Goal: Task Accomplishment & Management: Use online tool/utility

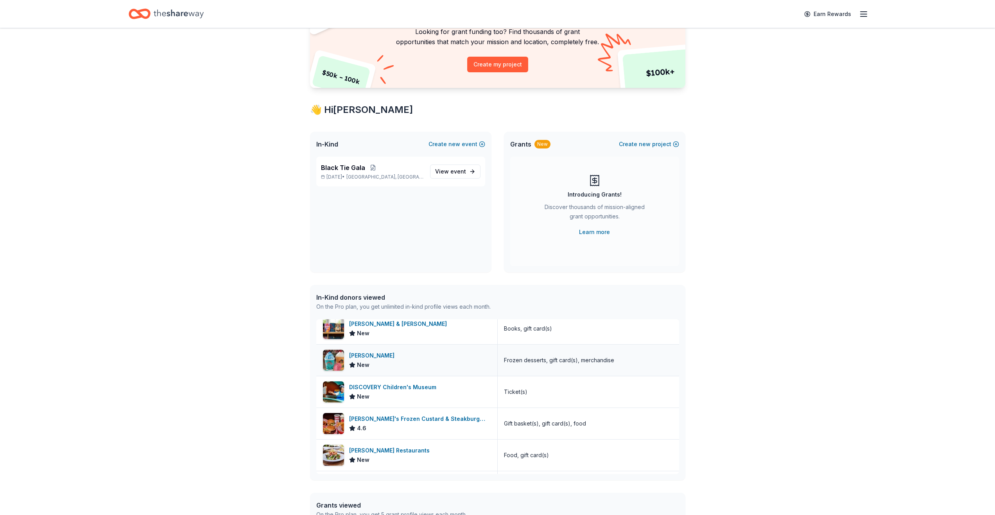
scroll to position [719, 0]
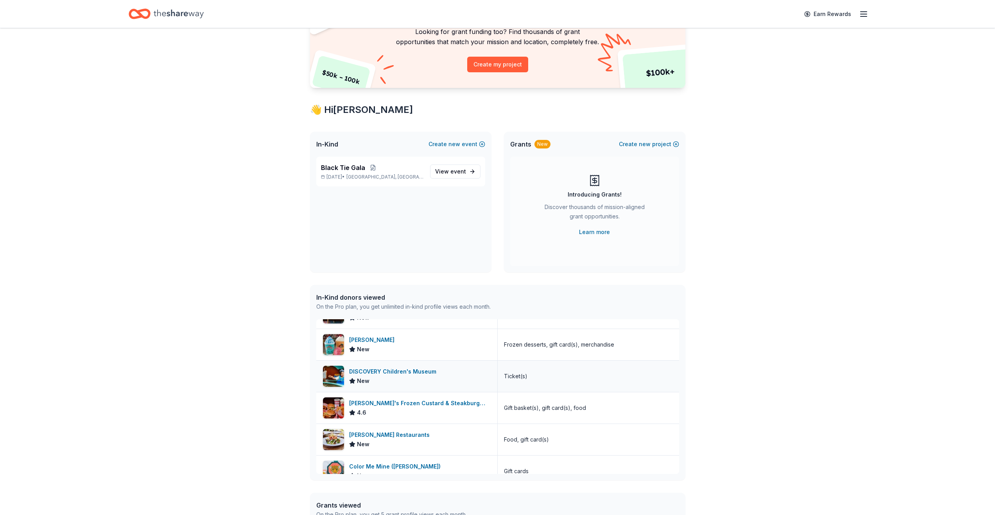
click at [386, 371] on div "DISCOVERY Children's Museum" at bounding box center [394, 371] width 90 height 9
click at [455, 168] on span "event" at bounding box center [458, 171] width 16 height 7
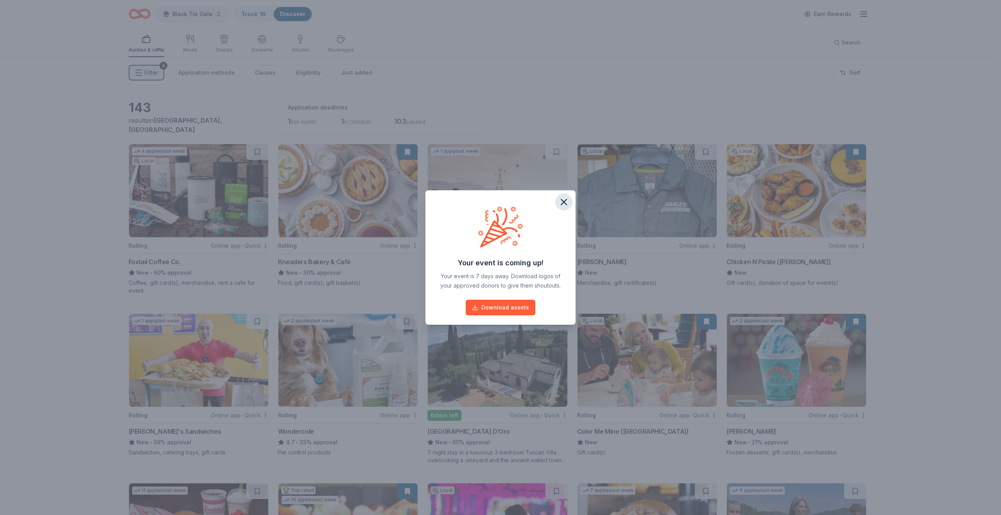
click at [565, 208] on button "button" at bounding box center [563, 202] width 17 height 17
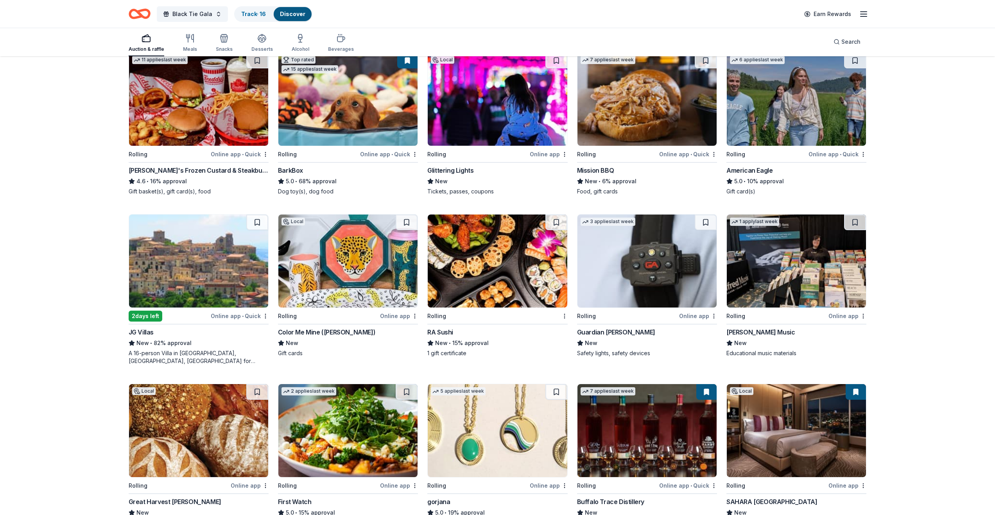
scroll to position [474, 0]
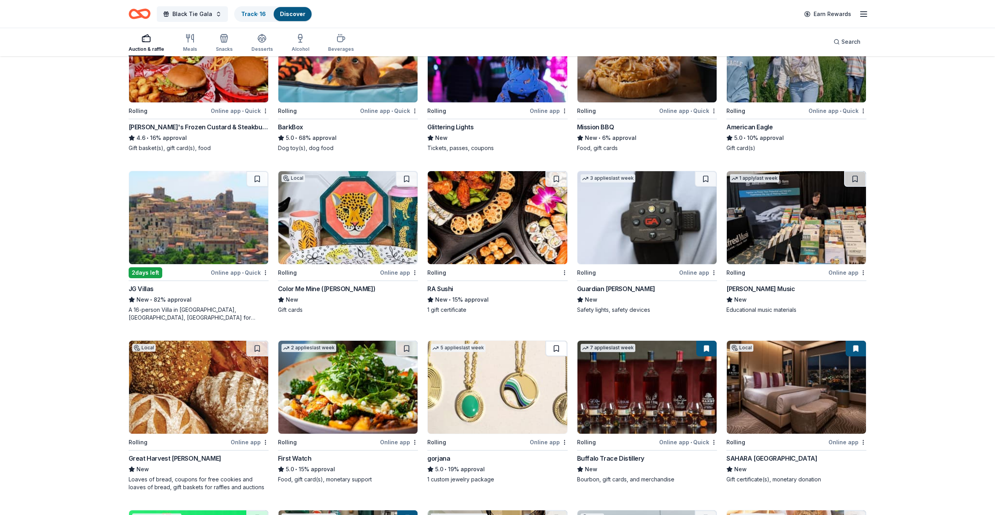
click at [555, 350] on button at bounding box center [556, 349] width 22 height 16
click at [556, 351] on button at bounding box center [557, 349] width 20 height 16
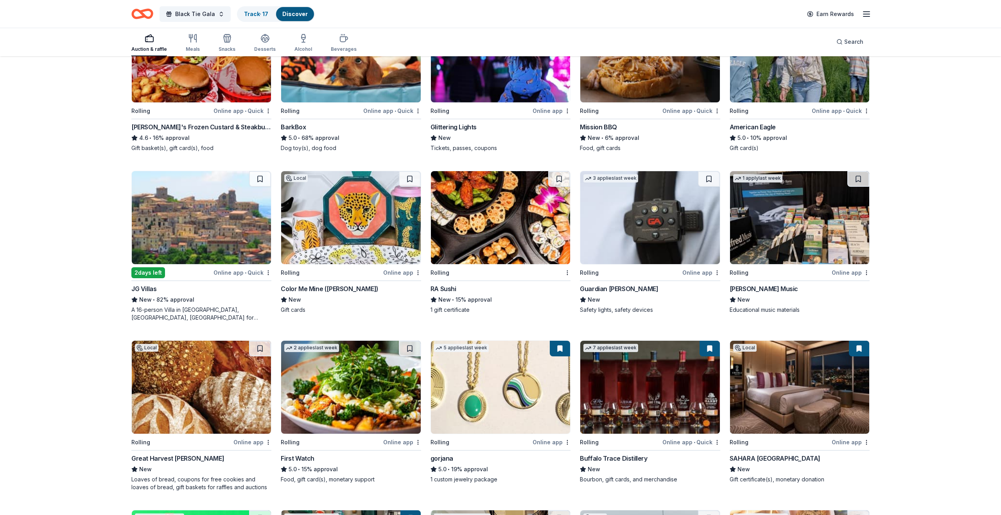
click at [551, 352] on button at bounding box center [560, 349] width 20 height 16
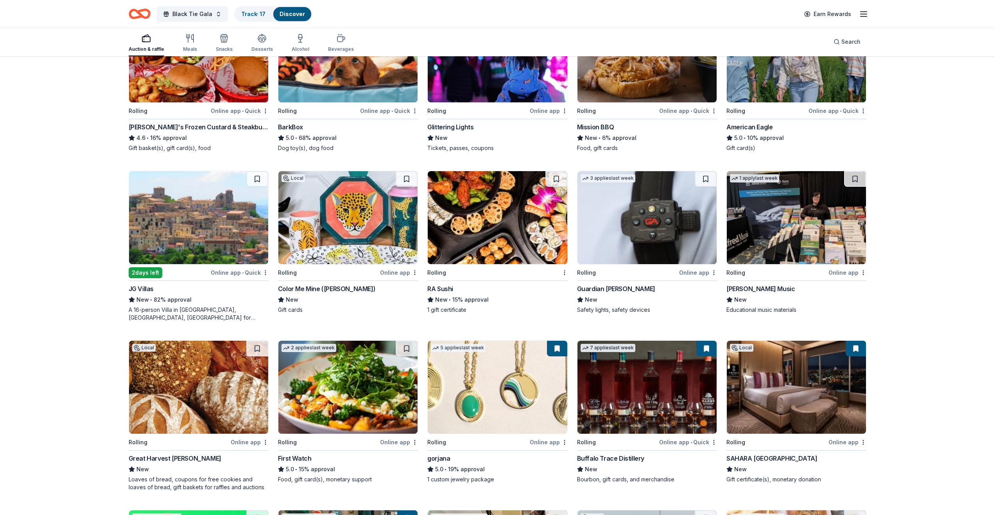
click at [459, 406] on img at bounding box center [497, 387] width 139 height 93
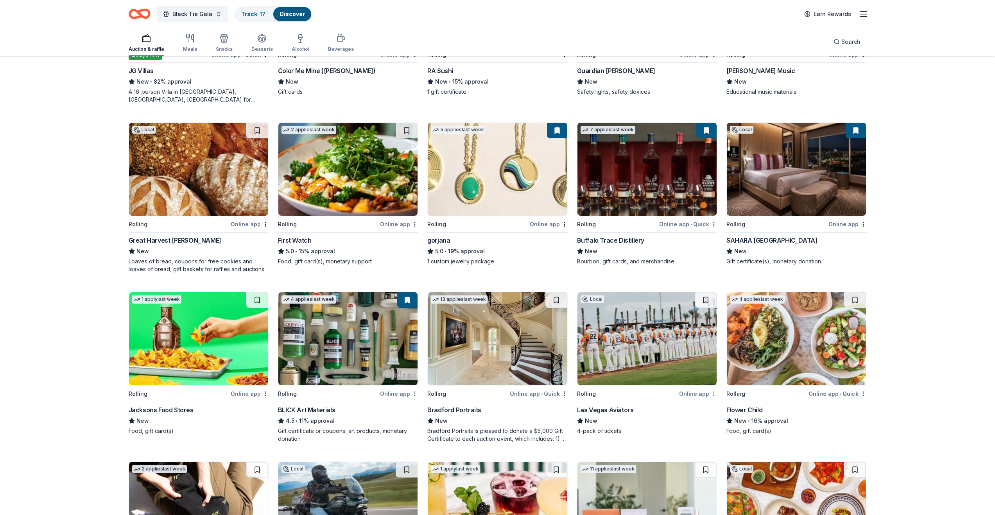
scroll to position [698, 0]
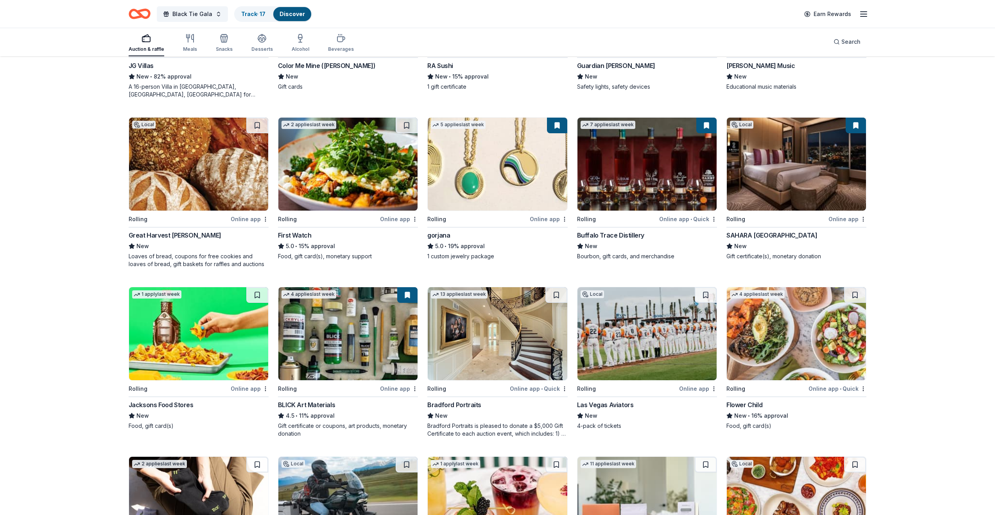
click at [832, 176] on img at bounding box center [796, 164] width 139 height 93
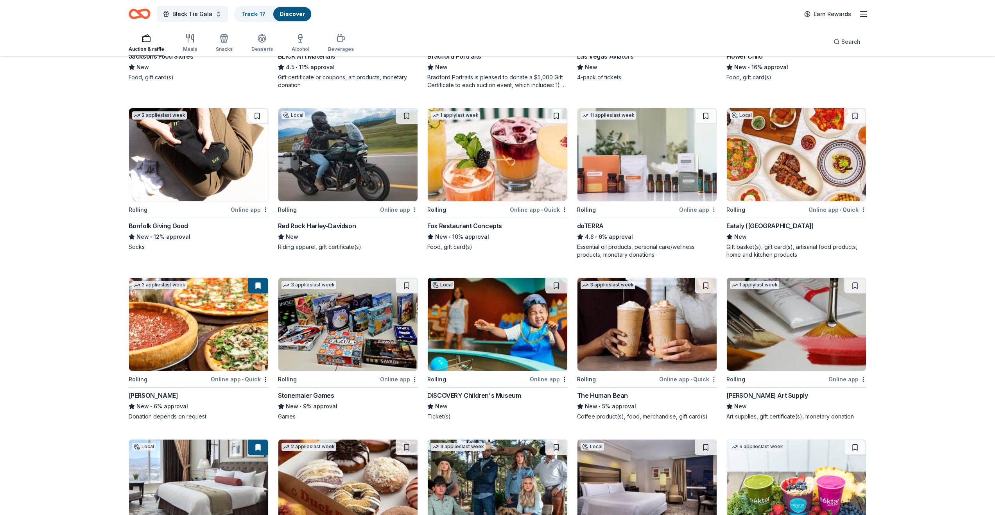
scroll to position [1059, 0]
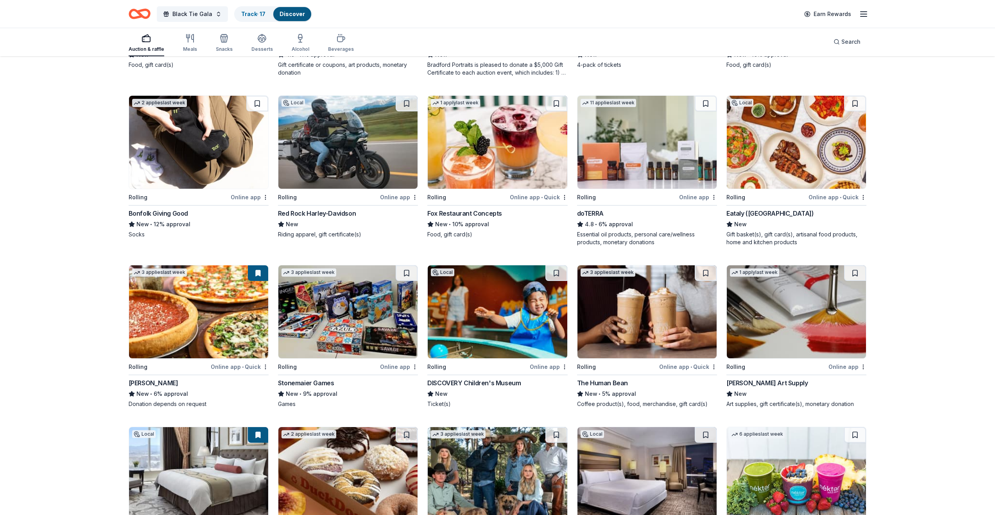
click at [553, 321] on img at bounding box center [497, 312] width 139 height 93
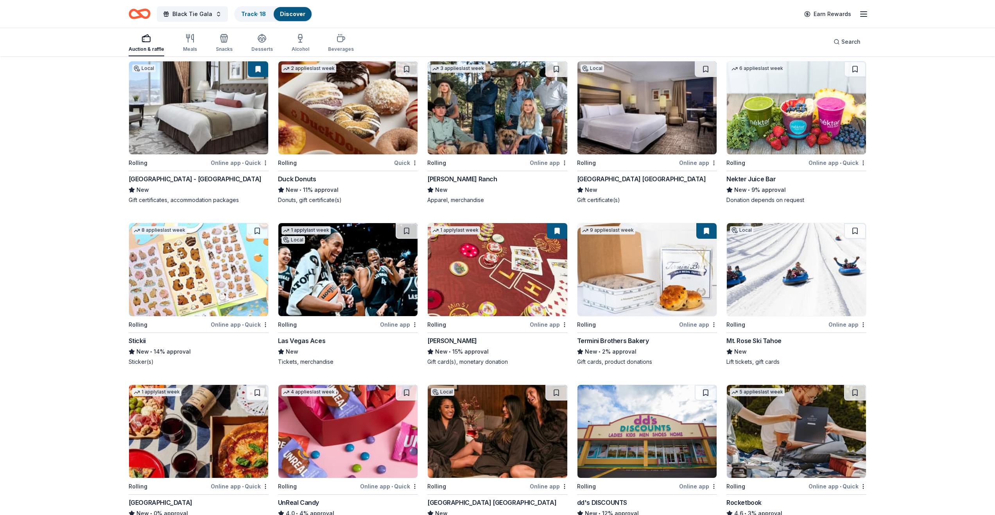
scroll to position [1468, 0]
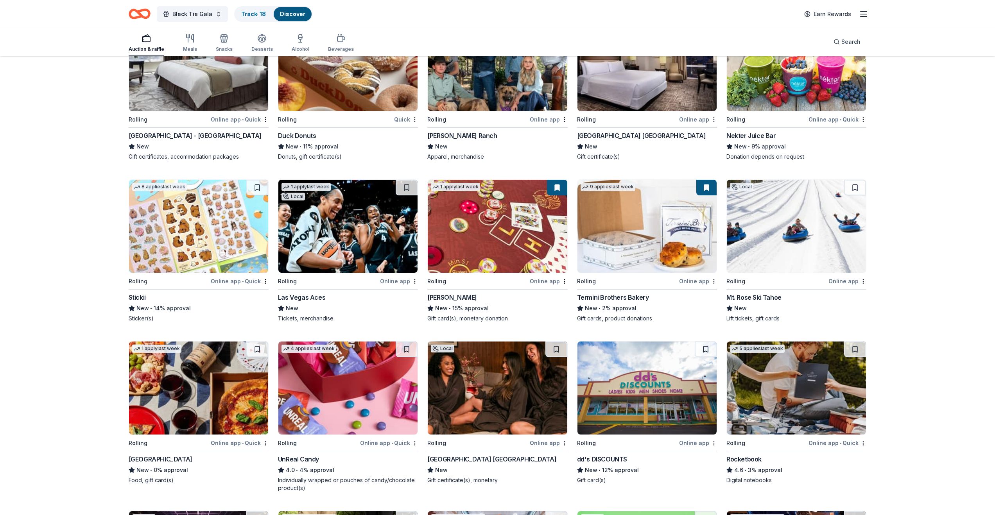
click at [549, 234] on img at bounding box center [497, 226] width 139 height 93
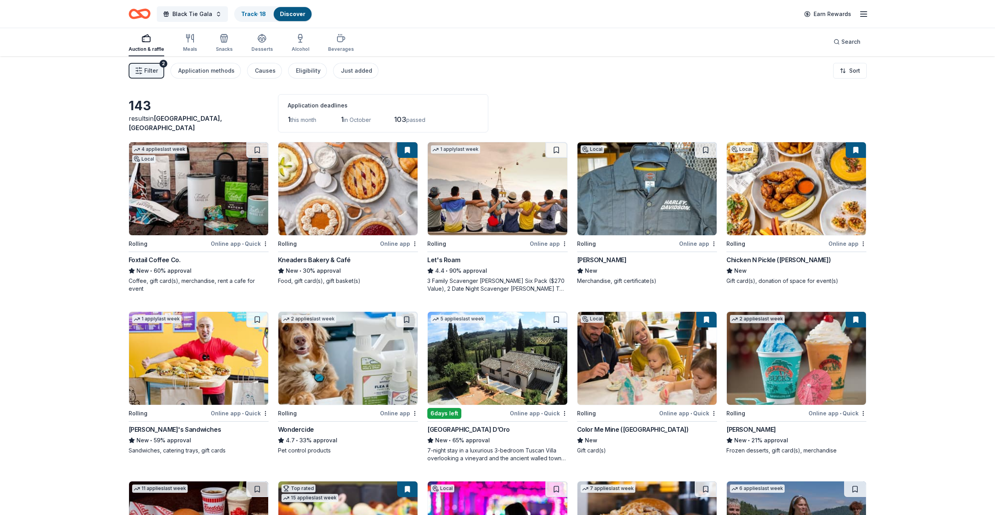
scroll to position [0, 0]
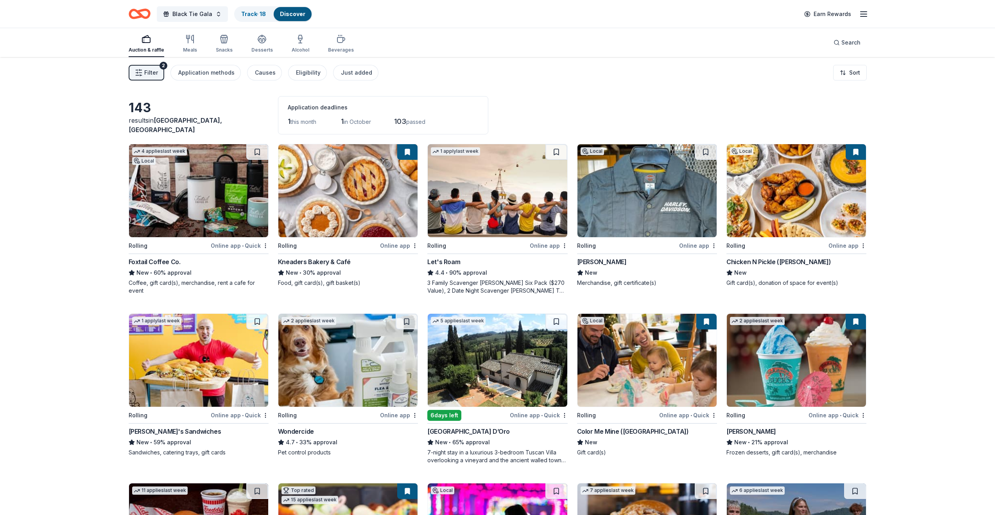
click at [860, 16] on icon "button" at bounding box center [863, 13] width 9 height 9
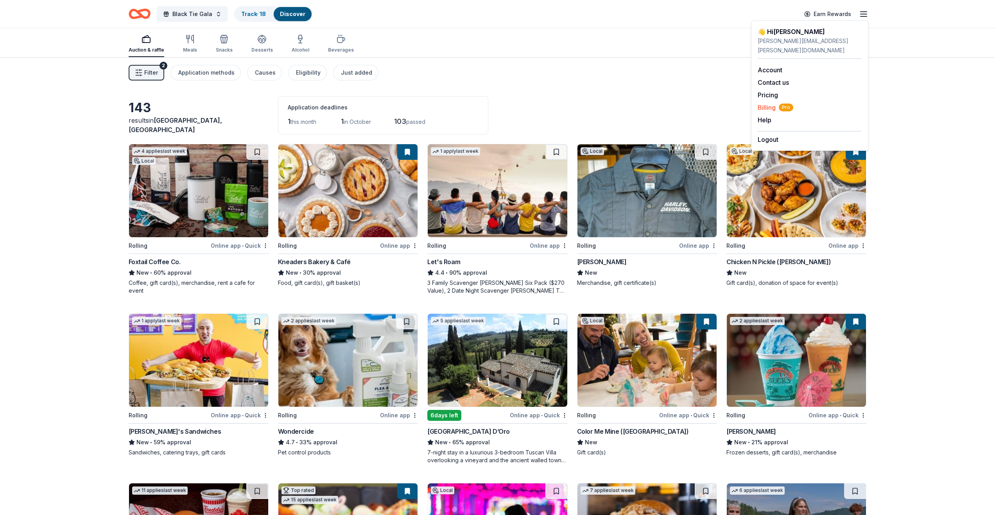
click at [769, 103] on span "Billing Pro" at bounding box center [776, 107] width 36 height 9
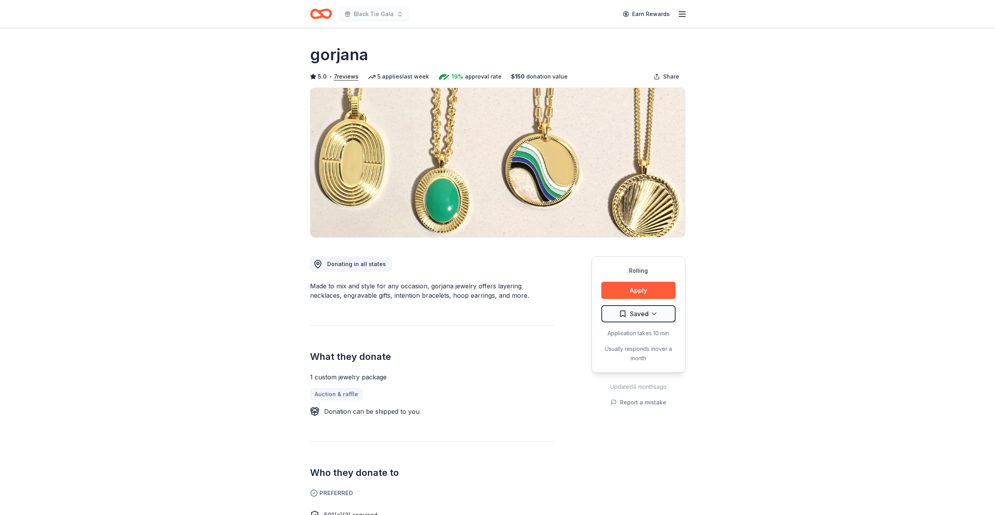
click at [658, 313] on html "Black Tie Gala Earn Rewards Rolling Share gorjana 5.0 • 7 reviews 5 applies las…" at bounding box center [497, 257] width 995 height 515
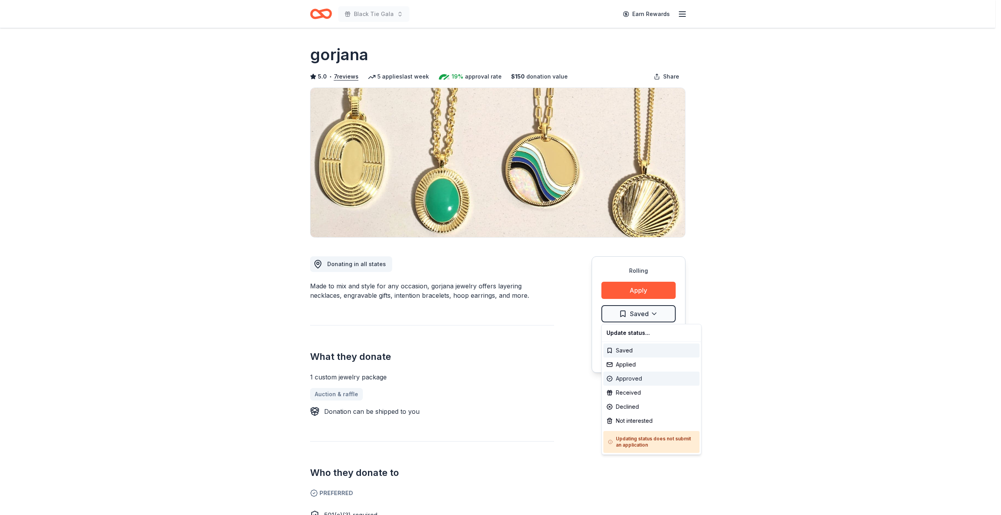
click at [622, 382] on div "Approved" at bounding box center [651, 379] width 96 height 14
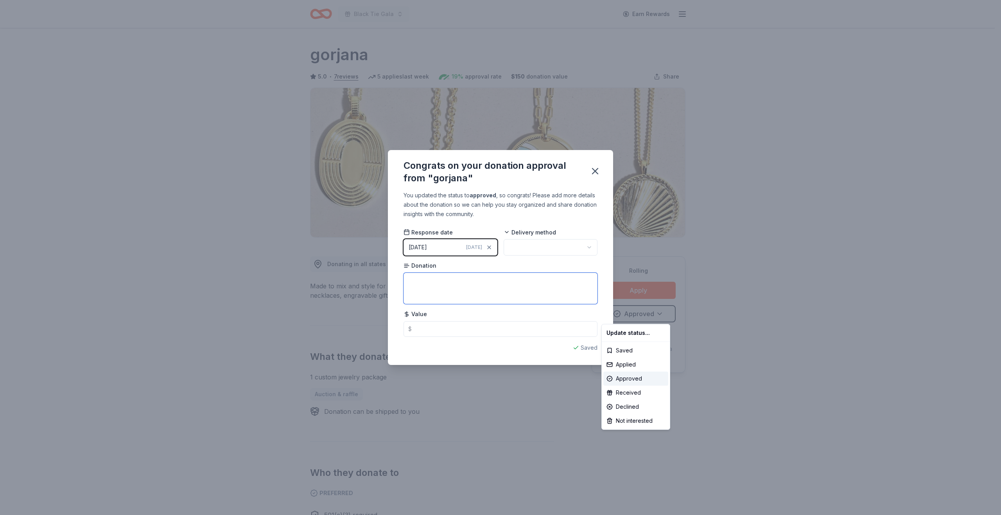
drag, startPoint x: 486, startPoint y: 283, endPoint x: 443, endPoint y: 334, distance: 66.3
click at [486, 283] on html "Black Tie Gala Earn Rewards Rolling Share gorjana 5.0 • 7 reviews 5 applies las…" at bounding box center [500, 257] width 1001 height 515
click at [442, 332] on input "text" at bounding box center [501, 329] width 194 height 16
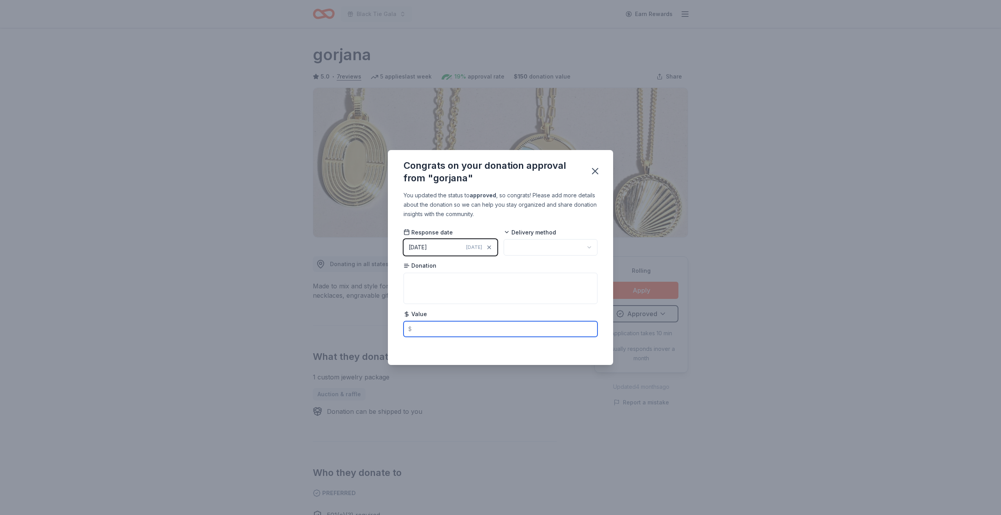
drag, startPoint x: 427, startPoint y: 324, endPoint x: 426, endPoint y: 328, distance: 3.9
click at [427, 324] on input "text" at bounding box center [501, 329] width 194 height 16
click at [560, 249] on html "Black Tie Gala Earn Rewards Rolling Share gorjana 5.0 • 7 reviews 5 applies las…" at bounding box center [500, 257] width 1001 height 515
type input "150.00"
click at [595, 172] on icon "button" at bounding box center [595, 171] width 11 height 11
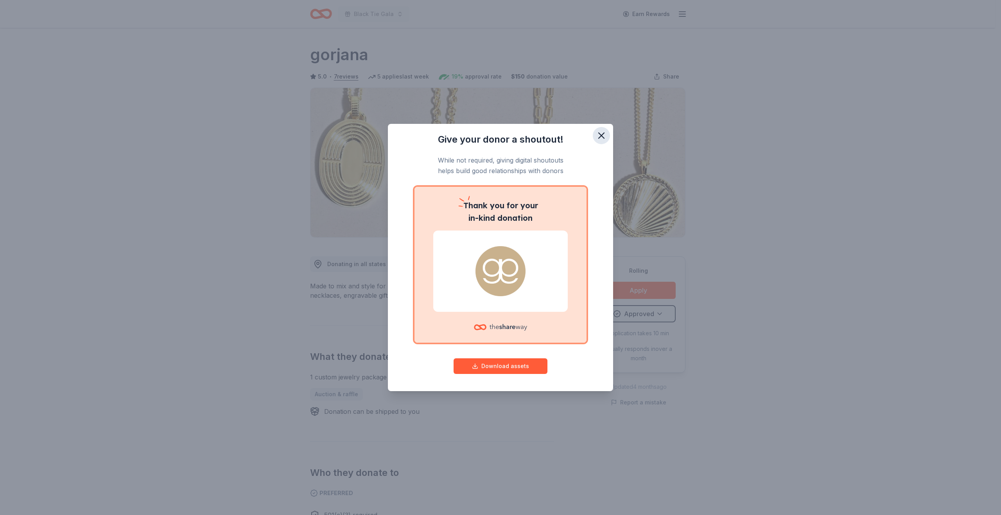
click at [603, 136] on icon "button" at bounding box center [601, 135] width 11 height 11
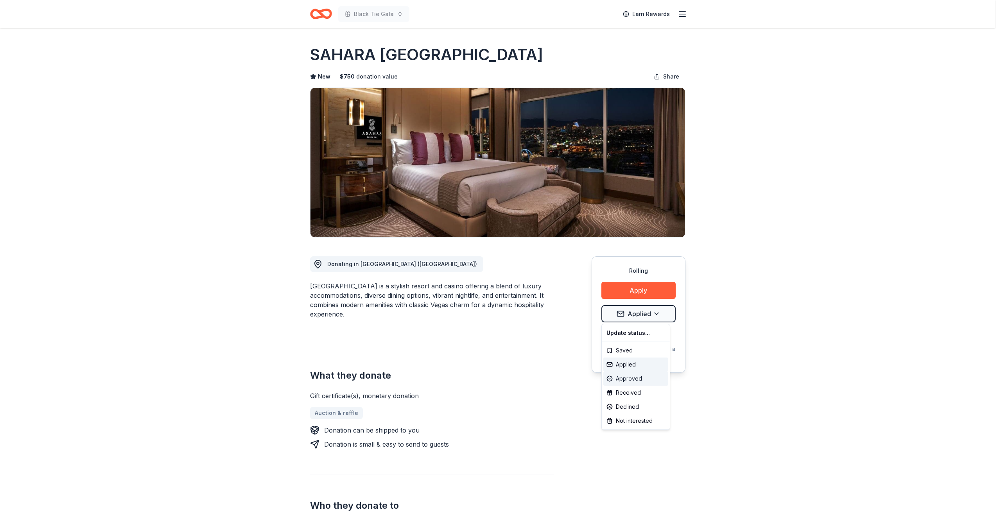
click at [637, 382] on div "Approved" at bounding box center [635, 379] width 65 height 14
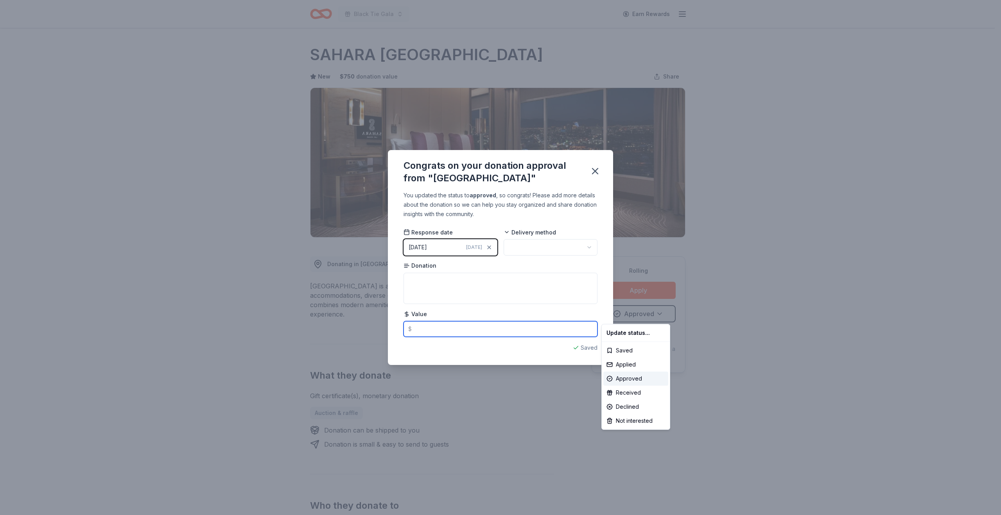
click at [450, 335] on html "Black Tie Gala Earn Rewards Rolling Share SAHARA [GEOGRAPHIC_DATA] New $ 750 do…" at bounding box center [500, 257] width 1001 height 515
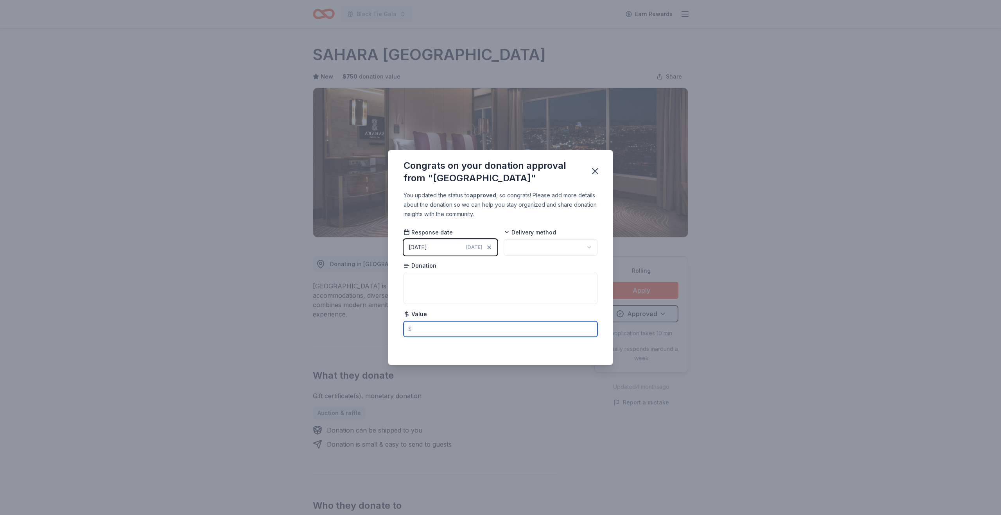
click at [440, 326] on input "text" at bounding box center [501, 329] width 194 height 16
click at [529, 247] on html "Black Tie Gala Earn Rewards Rolling Share SAHARA [GEOGRAPHIC_DATA] New $ 750 do…" at bounding box center [500, 257] width 1001 height 515
type input "750.00"
click at [591, 175] on icon "button" at bounding box center [595, 171] width 11 height 11
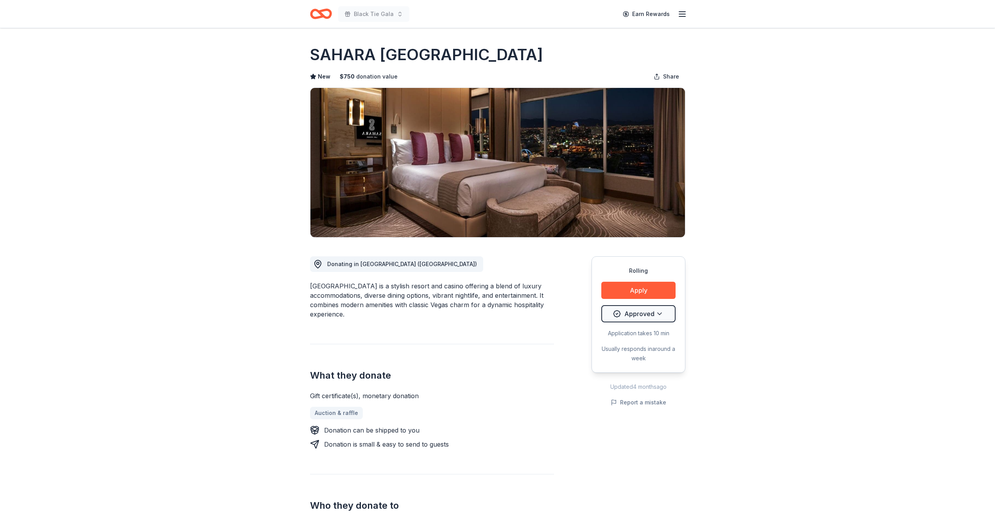
click at [779, 203] on body "Black Tie Gala Earn Rewards Rolling Share SAHARA [GEOGRAPHIC_DATA] New $ 750 do…" at bounding box center [497, 257] width 995 height 515
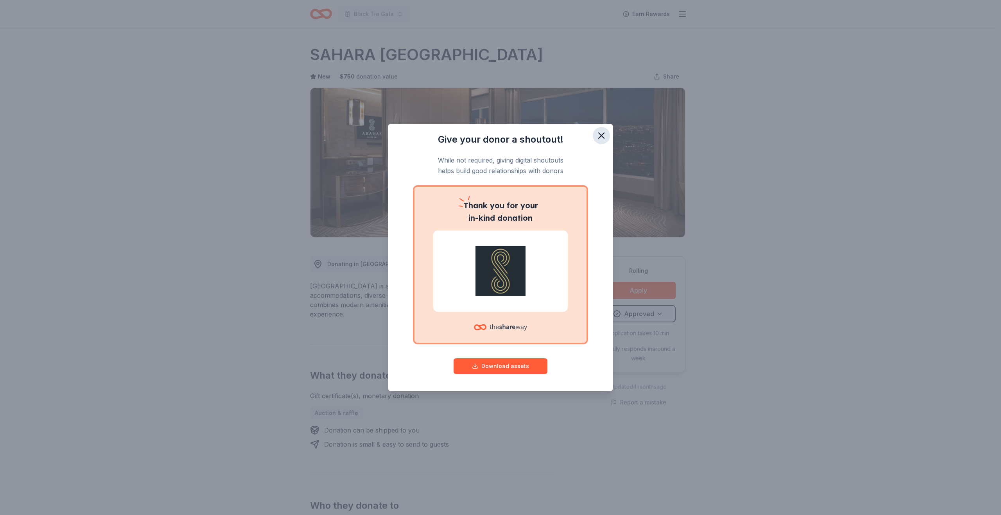
click at [600, 135] on icon "button" at bounding box center [601, 135] width 11 height 11
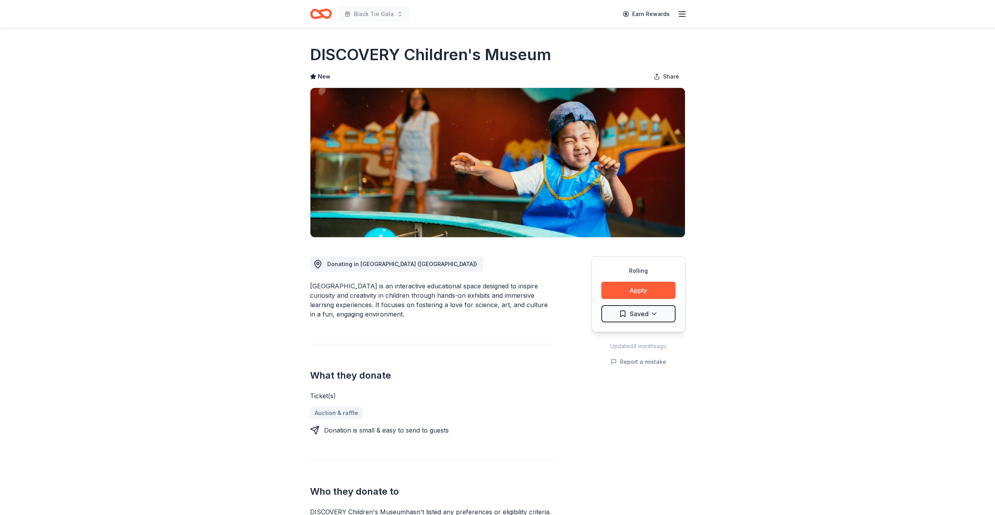
click at [654, 314] on html "Black Tie Gala Earn Rewards Rolling Share DISCOVERY Children's Museum New Share…" at bounding box center [497, 257] width 995 height 515
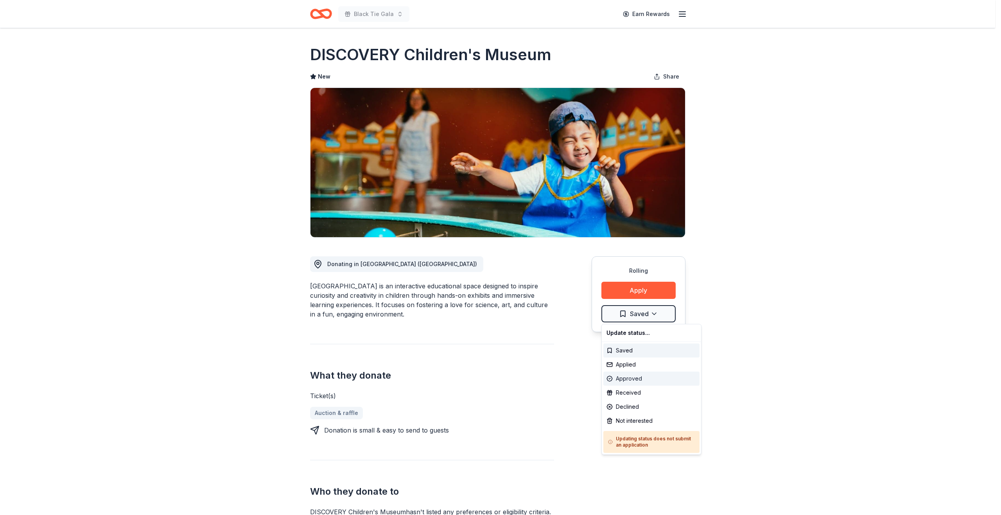
click at [633, 379] on div "Approved" at bounding box center [651, 379] width 96 height 14
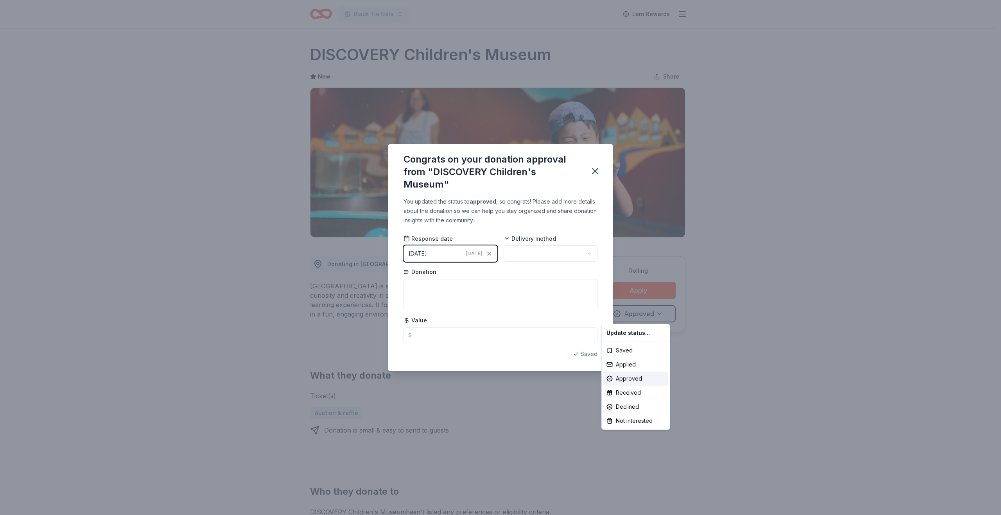
click at [466, 340] on html "Black Tie Gala Earn Rewards Rolling Share DISCOVERY Children's Museum New Share…" at bounding box center [500, 257] width 1001 height 515
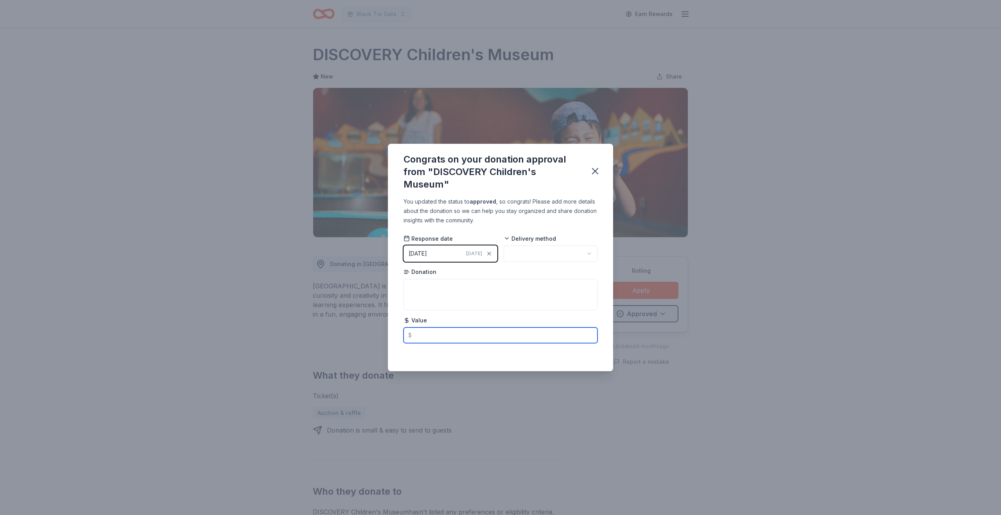
click at [427, 337] on input "text" at bounding box center [501, 336] width 194 height 16
click at [520, 251] on html "Black Tie Gala Earn Rewards Rolling Share DISCOVERY Children's Museum New Share…" at bounding box center [500, 257] width 1001 height 515
type input "80.00"
click at [595, 174] on icon "button" at bounding box center [595, 171] width 11 height 11
